Goal: Information Seeking & Learning: Find specific fact

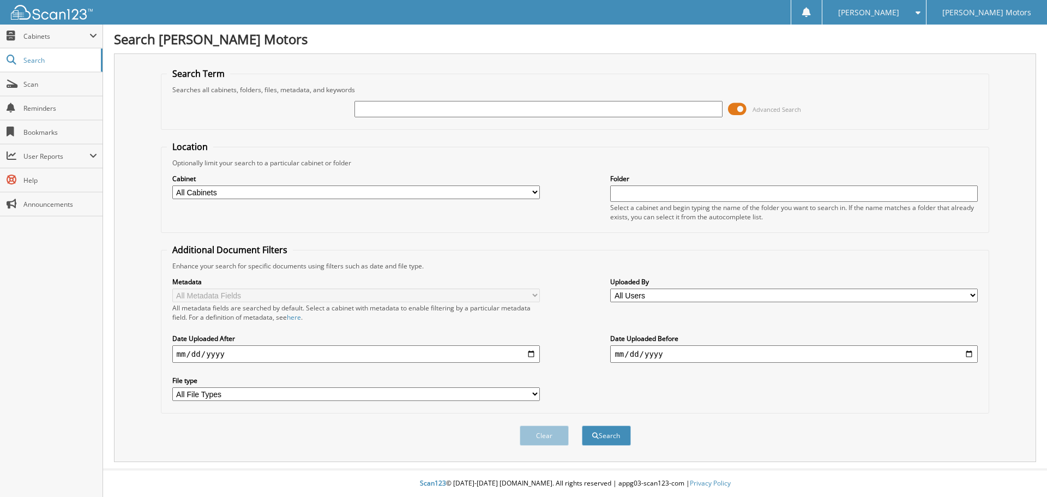
click at [535, 192] on select "All Cabinets ACCOUNTS PAYABLE ACCOUNTS RECEIVABLE CAR DEALS PARTS REGISTRATIONS…" at bounding box center [356, 192] width 368 height 14
select select "48578"
click at [172, 185] on select "All Cabinets ACCOUNTS PAYABLE ACCOUNTS RECEIVABLE CAR DEALS PARTS REGISTRATIONS…" at bounding box center [356, 192] width 368 height 14
click at [973, 295] on select "All Users ADRIENNE COKER Alyssa Shire Alyssa Shire Angela Bates Brandi Brock De…" at bounding box center [794, 296] width 368 height 14
select select "73042"
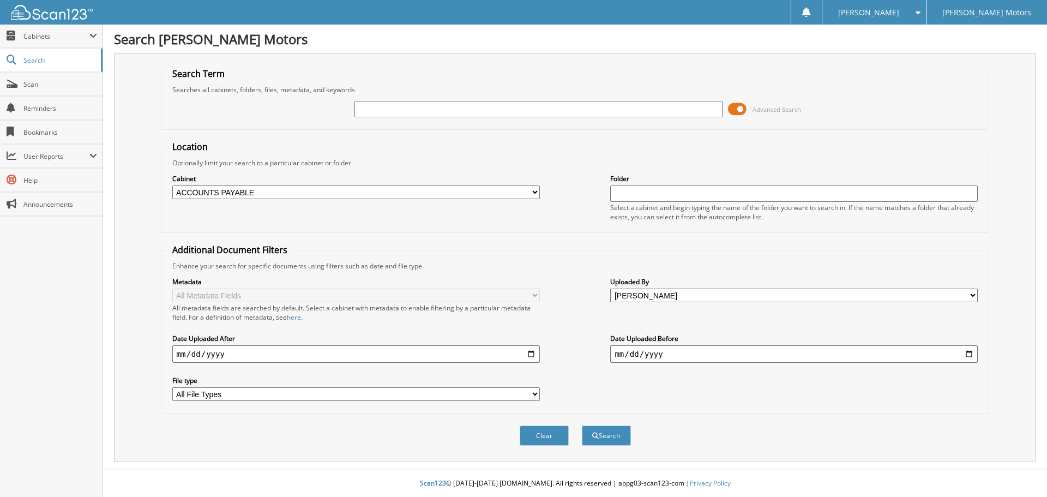
click at [610, 289] on select "All Users ADRIENNE COKER Alyssa Shire Alyssa Shire Angela Bates Brandi Brock De…" at bounding box center [794, 296] width 368 height 14
click at [615, 192] on input "text" at bounding box center [794, 193] width 368 height 16
click at [644, 223] on li "[DATE]" at bounding box center [794, 224] width 367 height 15
type input "[DATE]"
click at [363, 109] on input "text" at bounding box center [539, 109] width 368 height 16
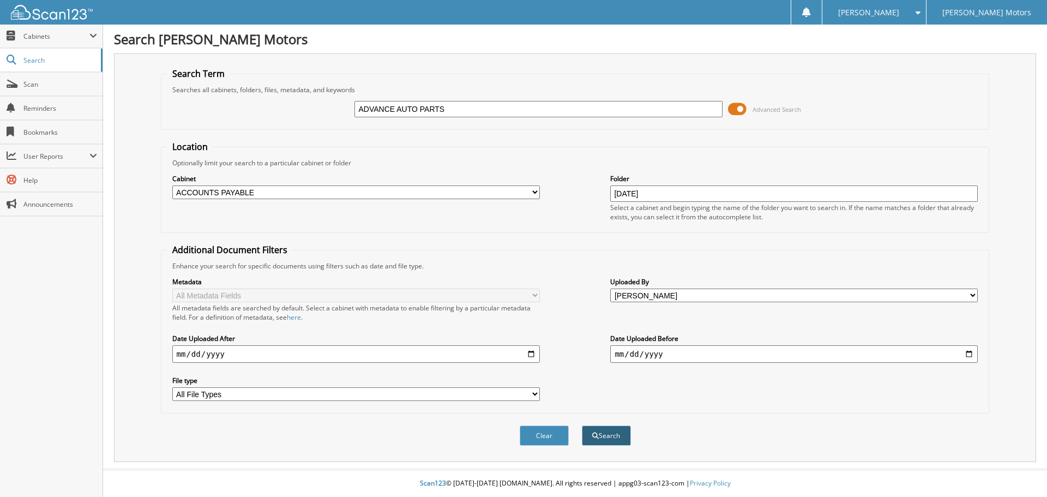
type input "ADVANCE AUTO PARTS"
click at [612, 438] on button "Search" at bounding box center [606, 435] width 49 height 20
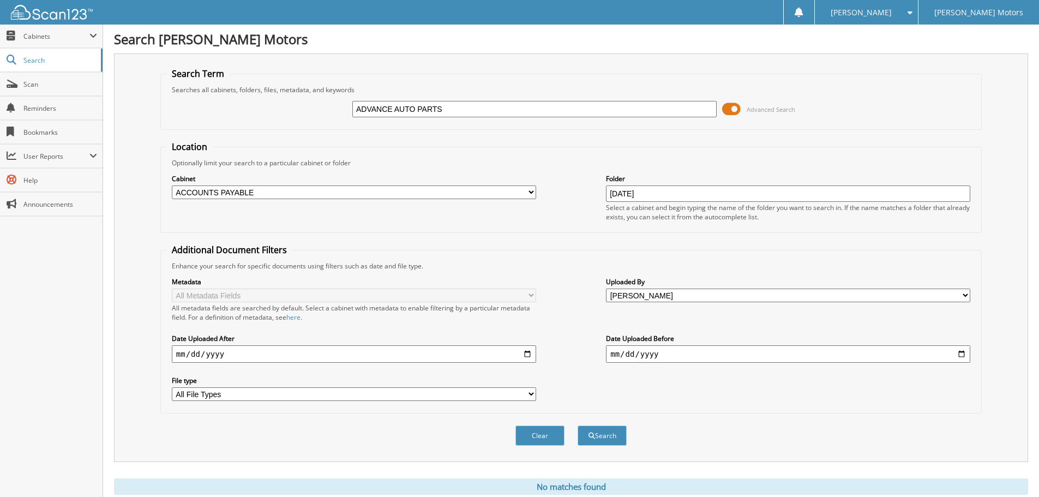
click at [526, 356] on input "date" at bounding box center [354, 353] width 364 height 17
type input "[DATE]"
click at [962, 353] on input "date" at bounding box center [788, 353] width 364 height 17
type input "[DATE]"
click at [532, 394] on select "All File Types PDF WEBP" at bounding box center [354, 394] width 364 height 14
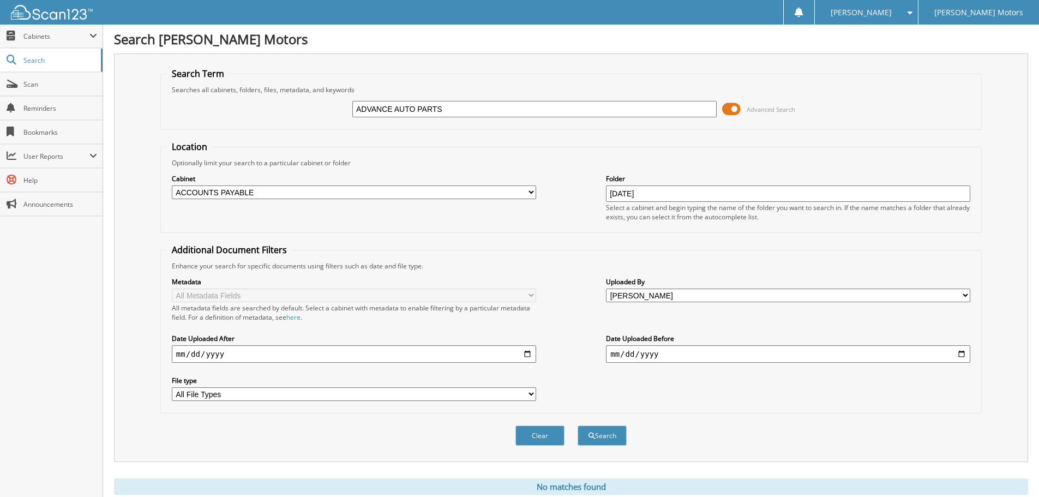
click at [532, 394] on select "All File Types PDF WEBP" at bounding box center [354, 394] width 364 height 14
click at [609, 436] on button "Search" at bounding box center [602, 435] width 49 height 20
click at [55, 87] on span "Scan" at bounding box center [60, 84] width 74 height 9
